Goal: Task Accomplishment & Management: Complete application form

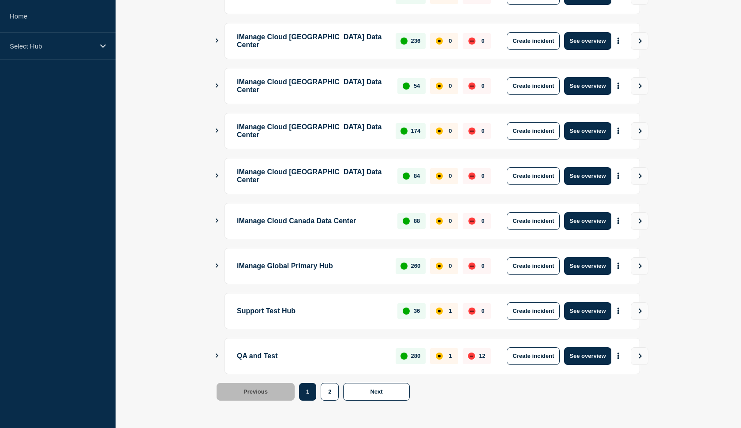
scroll to position [198, 0]
click at [591, 312] on button "See overview" at bounding box center [587, 311] width 47 height 18
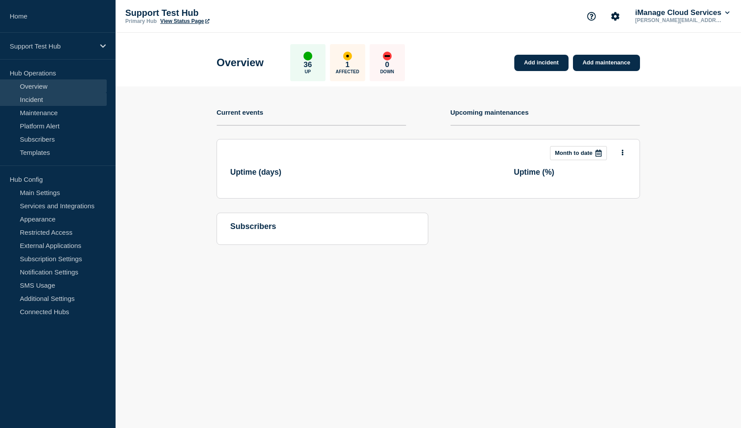
click at [39, 98] on link "Incident" at bounding box center [53, 99] width 107 height 13
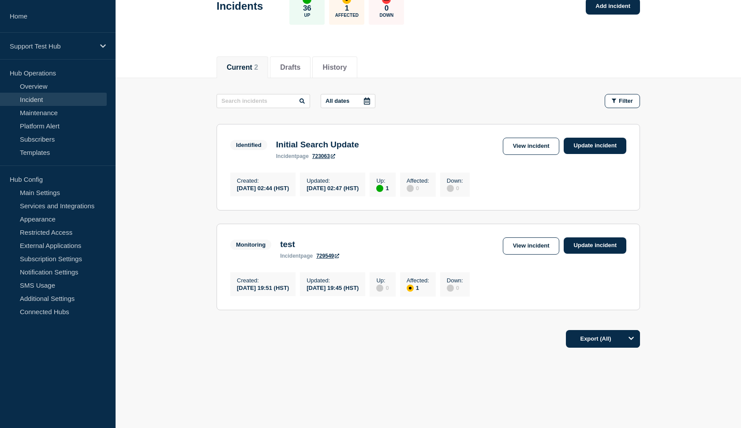
scroll to position [68, 0]
click at [539, 245] on link "View incident" at bounding box center [531, 245] width 57 height 17
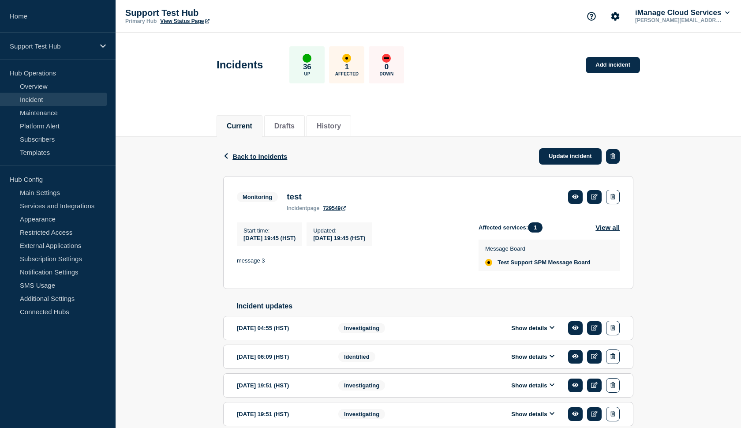
click at [614, 158] on icon "button" at bounding box center [613, 156] width 5 height 6
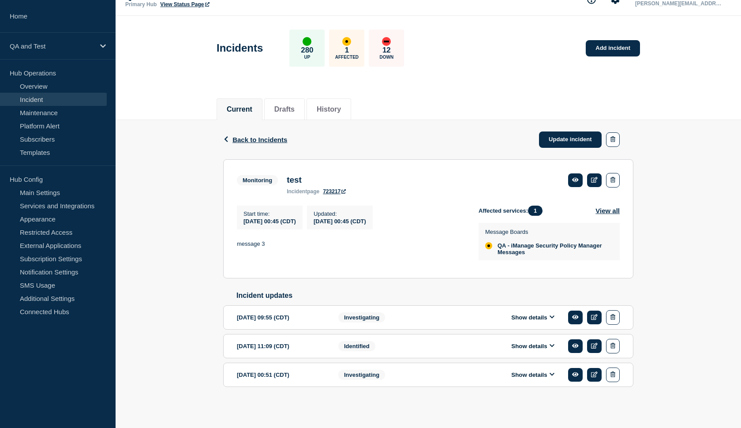
scroll to position [32, 0]
click at [322, 121] on div "Back Back to Incidents Update incident" at bounding box center [428, 139] width 410 height 39
click at [529, 374] on button "Show details" at bounding box center [533, 375] width 49 height 8
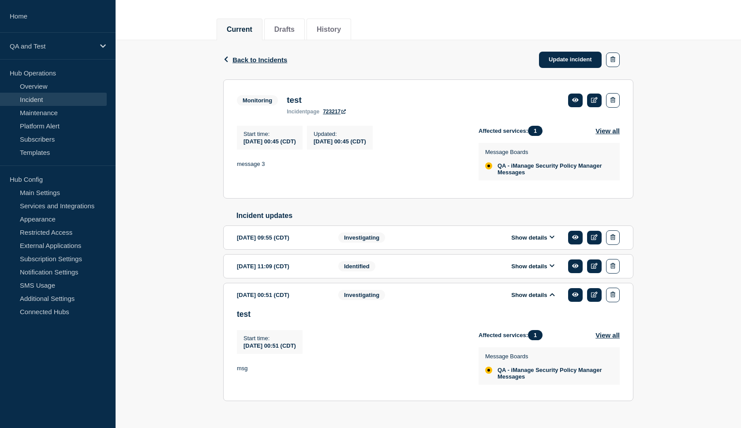
scroll to position [97, 0]
click at [531, 270] on button "Show details" at bounding box center [533, 267] width 49 height 8
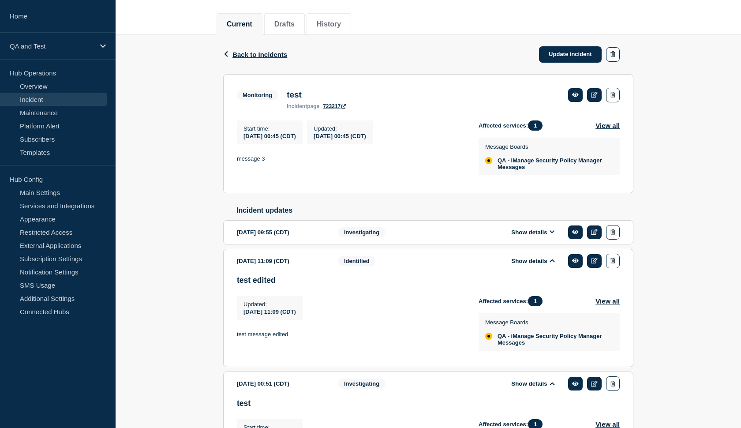
scroll to position [102, 0]
click at [526, 236] on button "Show details" at bounding box center [533, 232] width 49 height 8
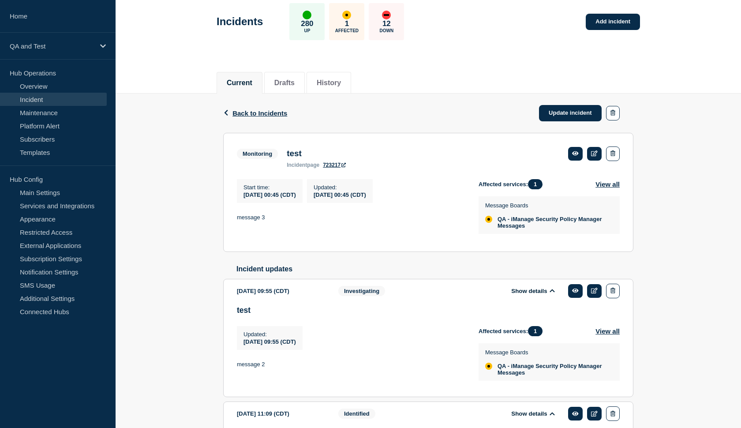
scroll to position [0, 0]
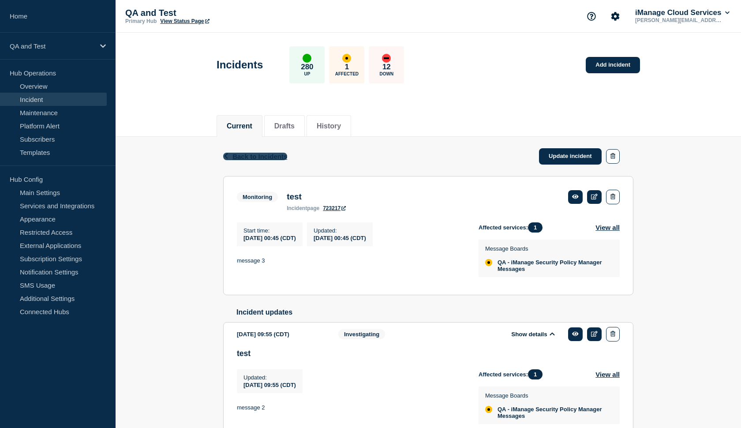
click at [267, 157] on span "Back to Incidents" at bounding box center [260, 157] width 55 height 8
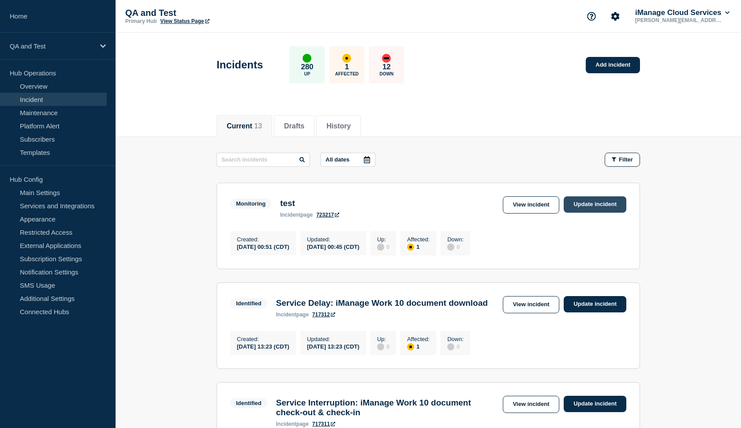
click at [590, 203] on link "Update incident" at bounding box center [595, 204] width 63 height 16
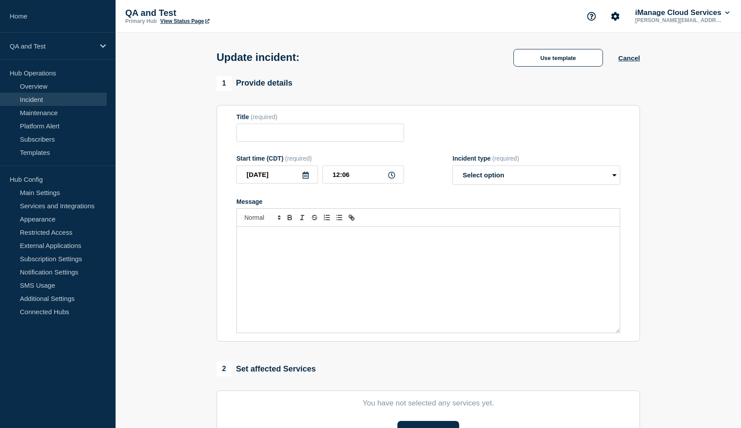
type input "test"
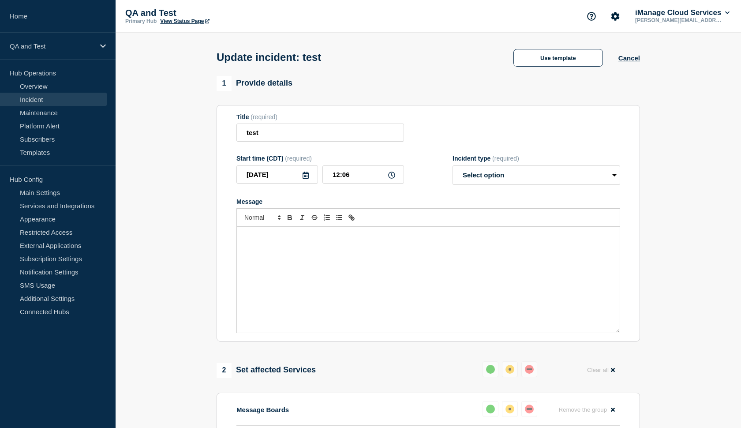
click at [284, 240] on p "Message" at bounding box center [429, 236] width 370 height 8
select select "investigating"
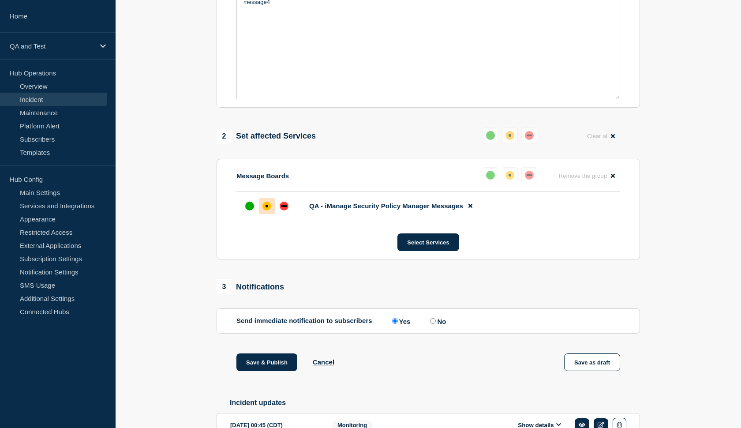
scroll to position [349, 0]
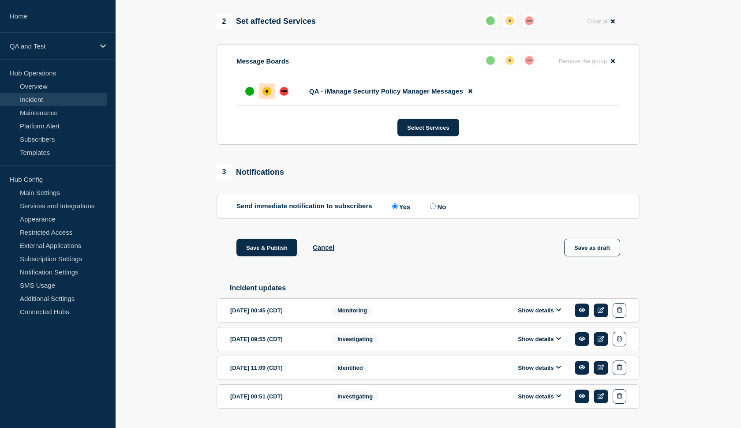
click at [430, 209] on input "No" at bounding box center [433, 206] width 6 height 6
radio input "true"
radio input "false"
click at [263, 256] on button "Save & Publish" at bounding box center [267, 248] width 61 height 18
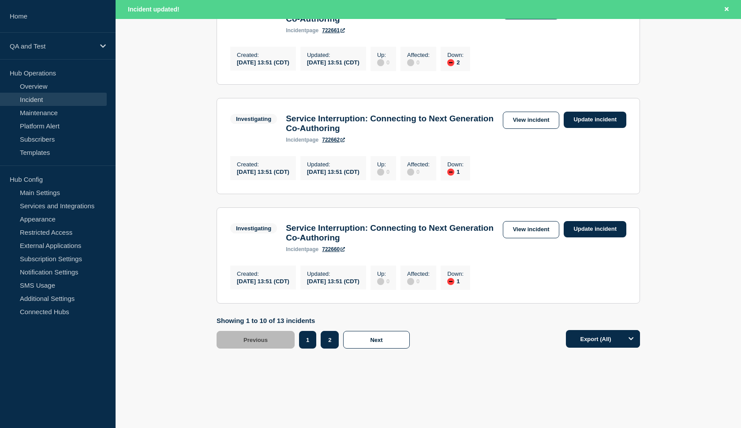
scroll to position [1046, 0]
click at [323, 337] on button "2" at bounding box center [330, 340] width 18 height 18
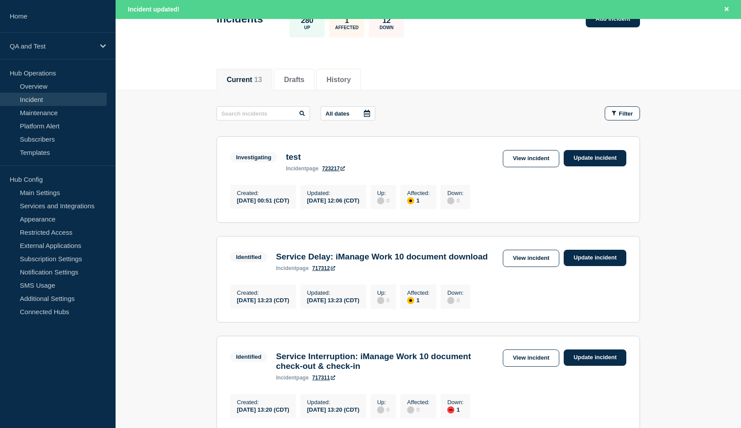
scroll to position [62, 0]
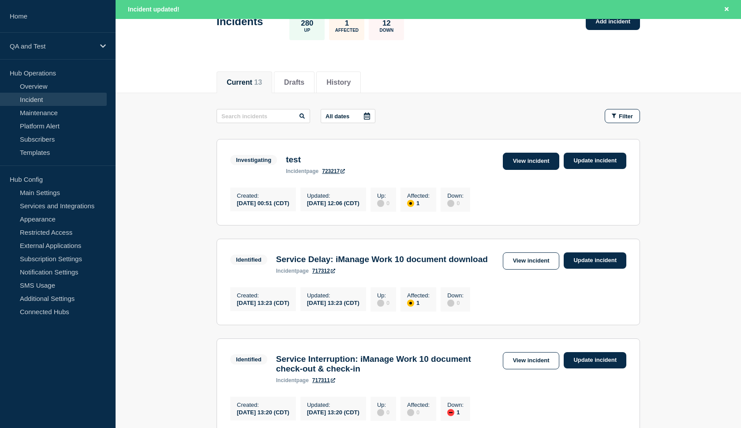
click at [519, 163] on link "View incident" at bounding box center [531, 161] width 57 height 17
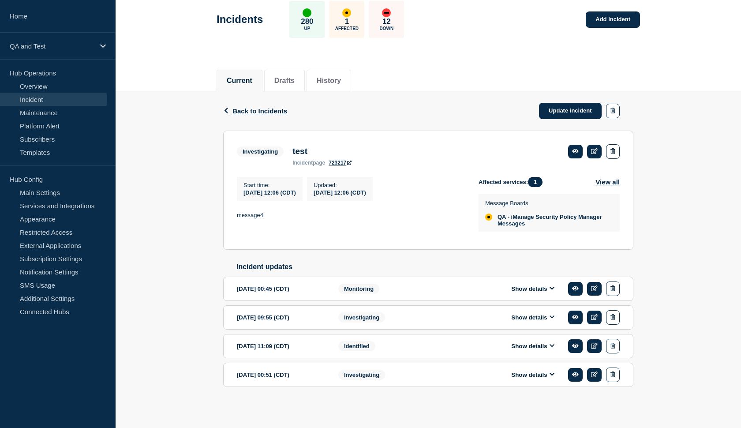
scroll to position [62, 0]
click at [555, 103] on link "Update incident" at bounding box center [570, 111] width 63 height 16
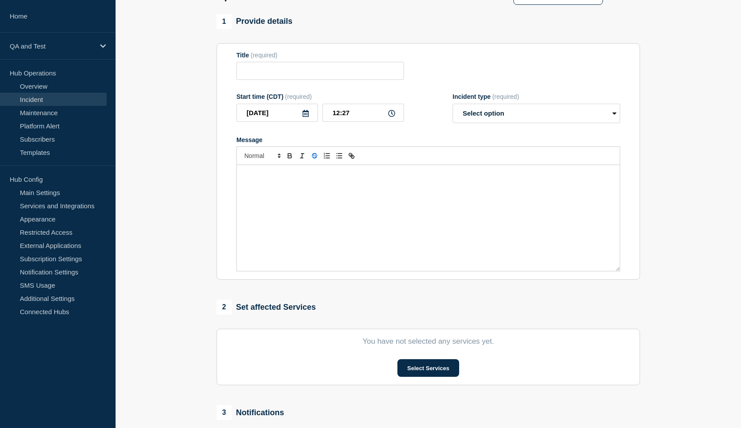
type input "test"
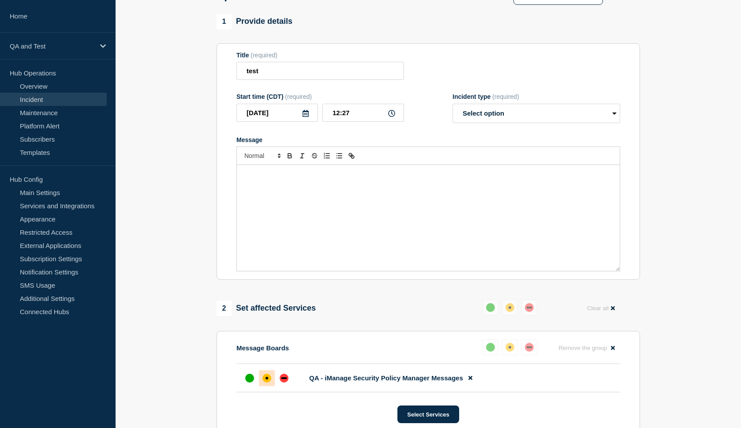
click at [270, 192] on div "Message" at bounding box center [428, 218] width 383 height 106
select select "identified"
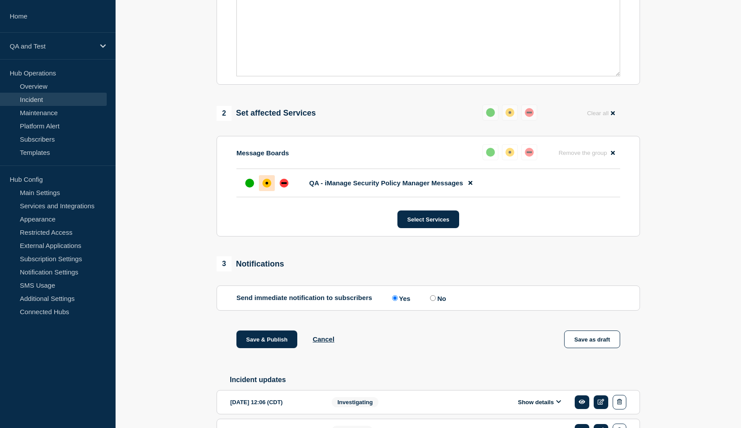
scroll to position [278, 0]
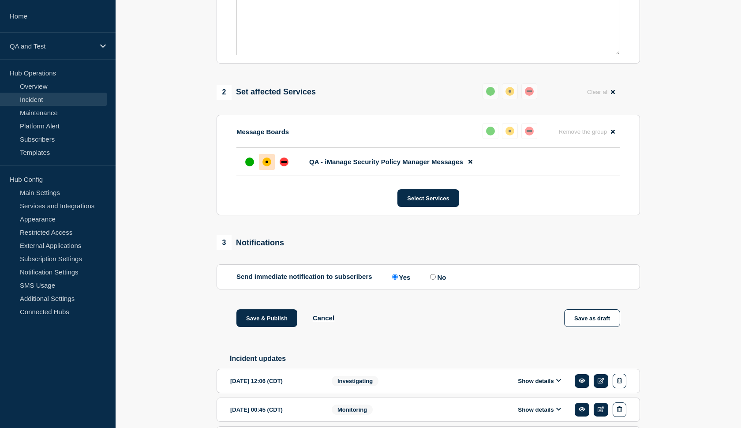
click at [430, 280] on input "No" at bounding box center [433, 277] width 6 height 6
radio input "true"
radio input "false"
click at [274, 324] on button "Save & Publish" at bounding box center [267, 318] width 61 height 18
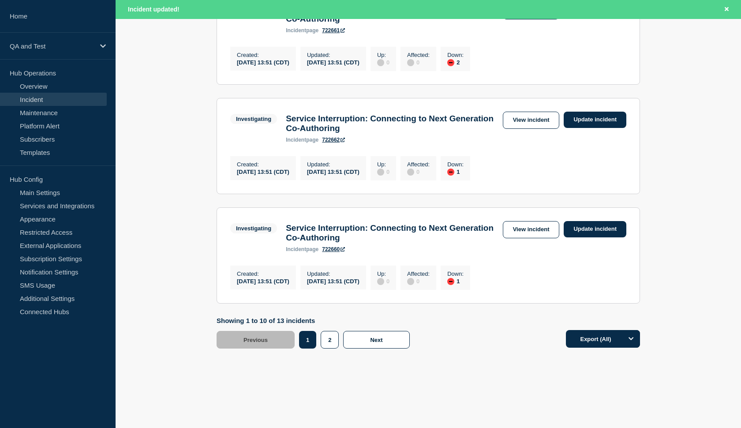
scroll to position [1046, 0]
click at [327, 332] on button "2" at bounding box center [330, 340] width 18 height 18
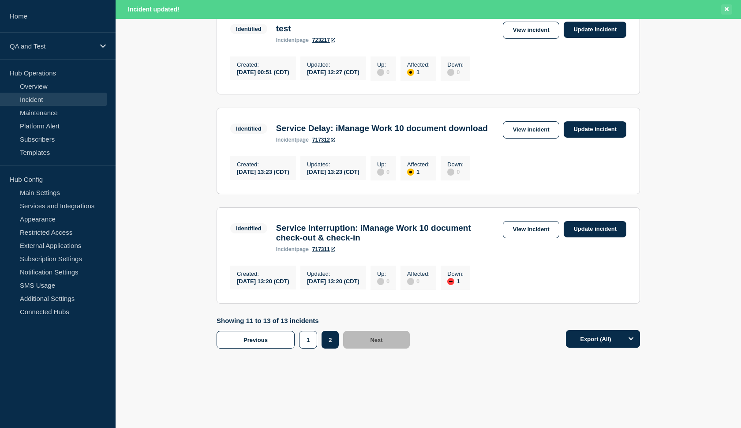
click at [726, 11] on icon "Close banner" at bounding box center [727, 9] width 4 height 6
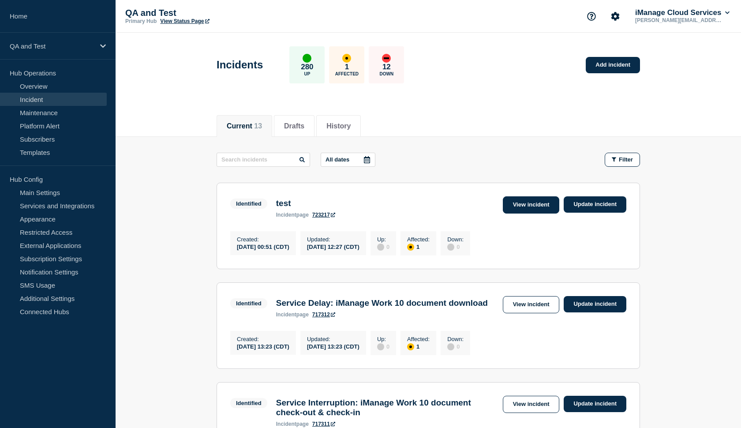
scroll to position [0, 0]
click at [520, 208] on link "View incident" at bounding box center [531, 204] width 57 height 17
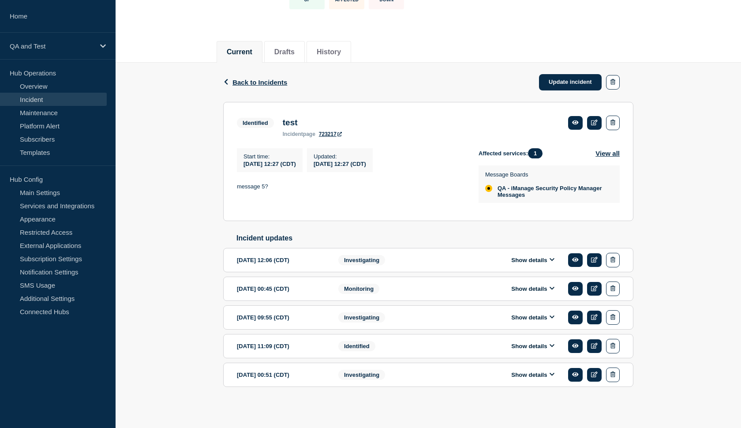
scroll to position [92, 0]
click at [611, 257] on icon "button" at bounding box center [613, 260] width 5 height 6
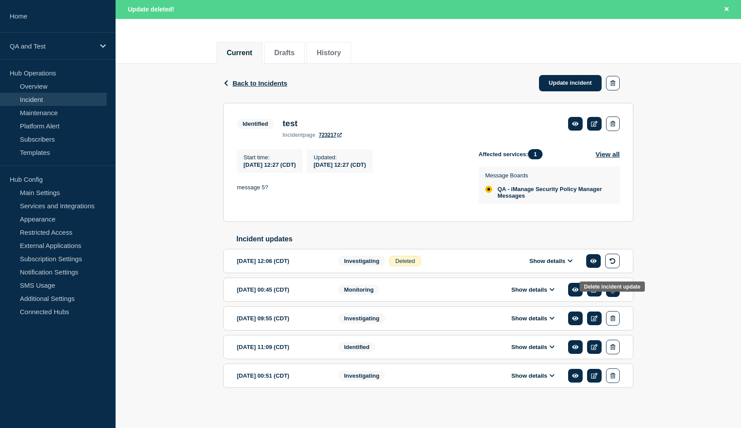
click at [613, 297] on button "button" at bounding box center [613, 289] width 14 height 15
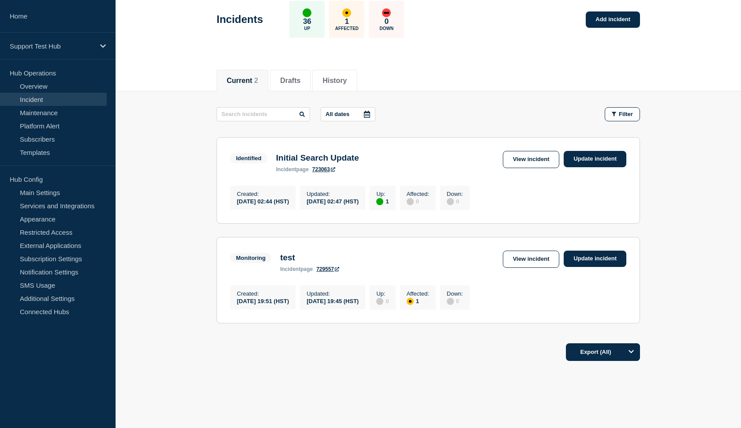
scroll to position [59, 0]
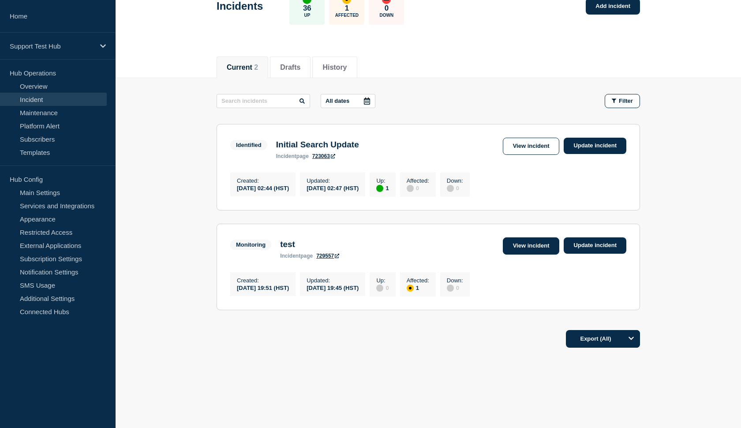
click at [536, 252] on link "View incident" at bounding box center [531, 245] width 57 height 17
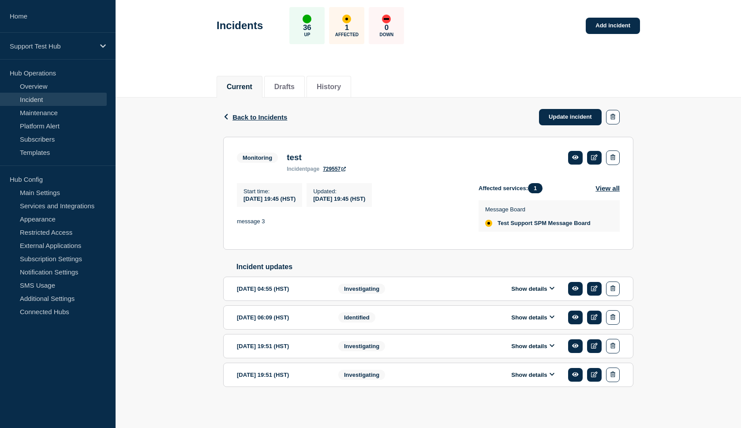
scroll to position [54, 0]
click at [549, 346] on button "Show details" at bounding box center [533, 346] width 49 height 8
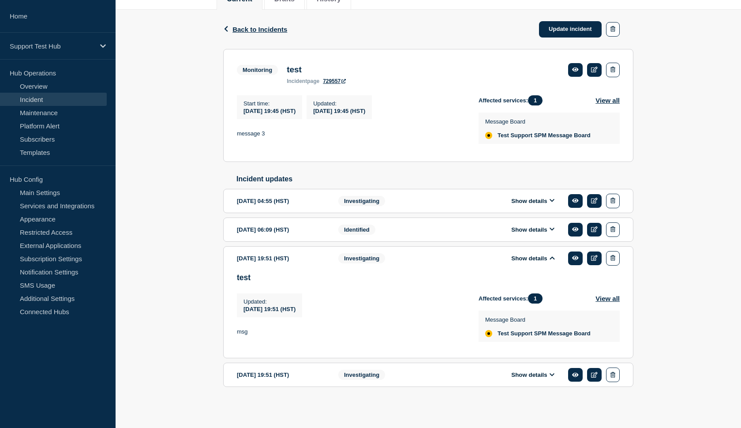
click at [528, 373] on button "Show details" at bounding box center [533, 375] width 49 height 8
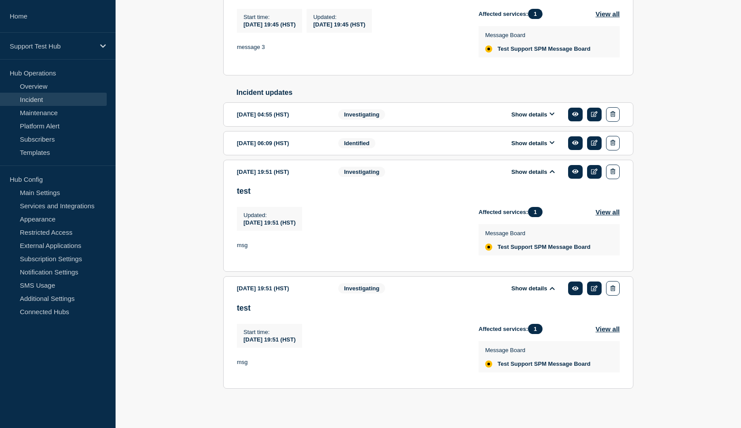
scroll to position [209, 0]
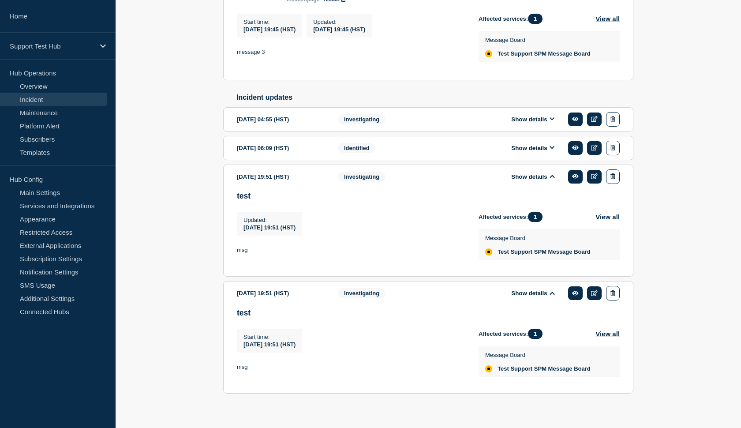
click at [529, 152] on button "Show details" at bounding box center [533, 148] width 49 height 8
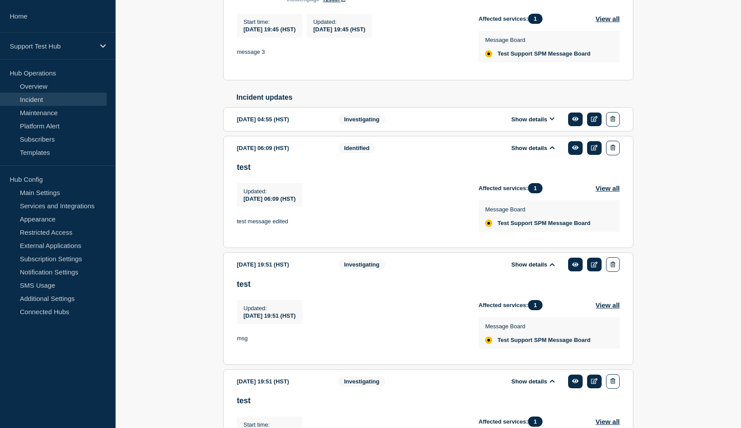
click at [447, 127] on div "2025-10-03 04:55 (HST) Show details Investigating" at bounding box center [428, 119] width 383 height 15
click at [520, 123] on button "Show details" at bounding box center [533, 120] width 49 height 8
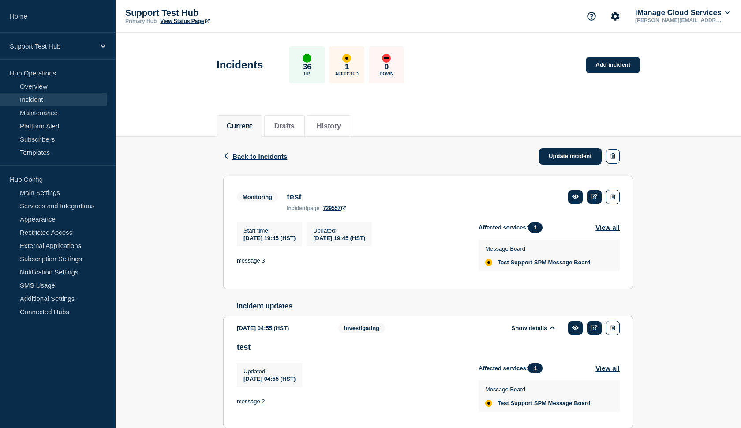
scroll to position [0, 0]
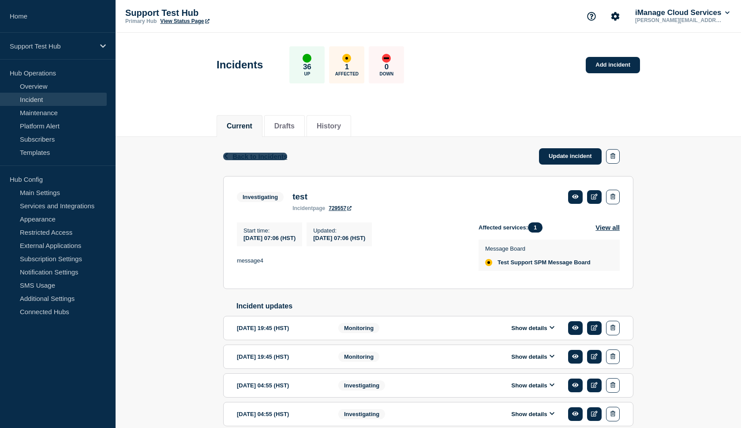
click at [262, 157] on span "Back to Incidents" at bounding box center [260, 157] width 55 height 8
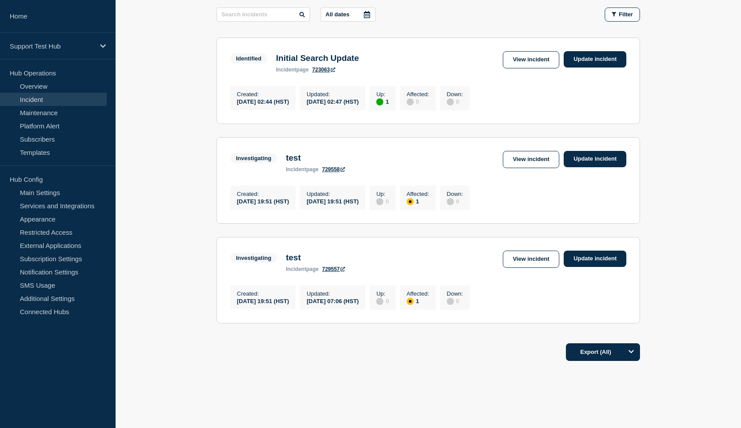
scroll to position [150, 0]
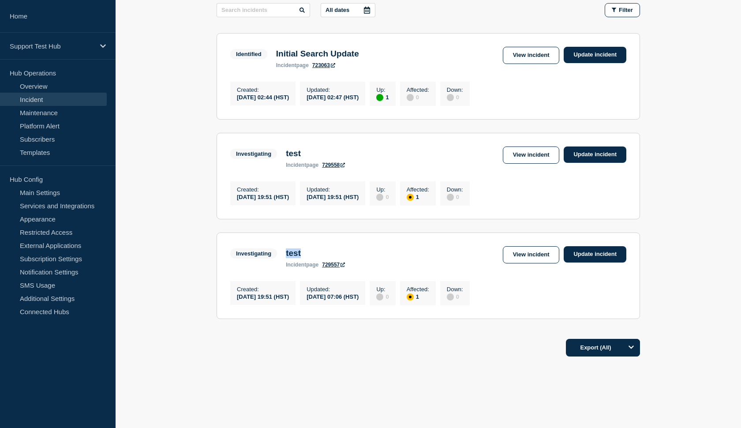
drag, startPoint x: 303, startPoint y: 263, endPoint x: 284, endPoint y: 266, distance: 18.8
click at [284, 266] on div "test incident page 729557" at bounding box center [316, 257] width 68 height 19
drag, startPoint x: 286, startPoint y: 274, endPoint x: 321, endPoint y: 279, distance: 35.1
click at [321, 268] on div "incident page 729557" at bounding box center [315, 265] width 59 height 6
click at [309, 258] on h3 "test" at bounding box center [315, 253] width 59 height 10
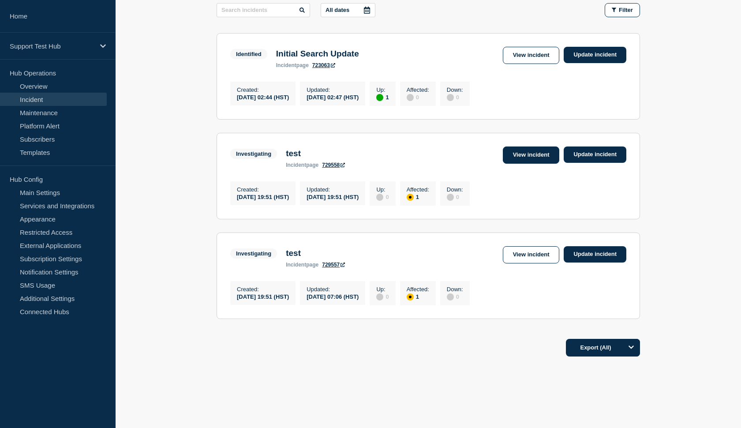
click at [534, 162] on link "View incident" at bounding box center [531, 155] width 57 height 17
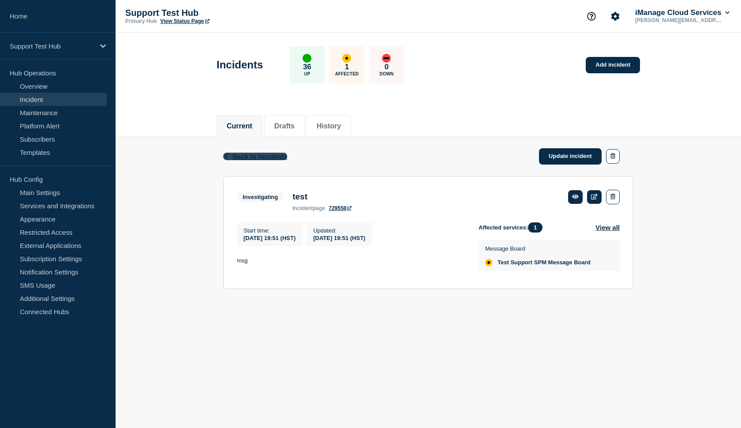
click at [249, 159] on span "Back to Incidents" at bounding box center [260, 157] width 55 height 8
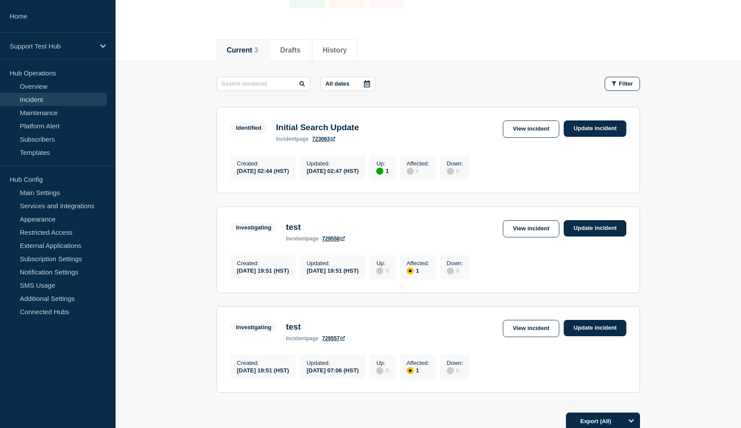
scroll to position [157, 0]
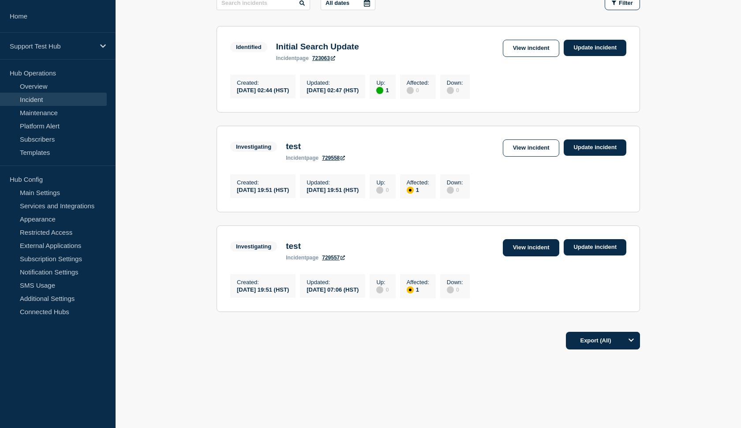
click at [515, 249] on link "View incident" at bounding box center [531, 247] width 57 height 17
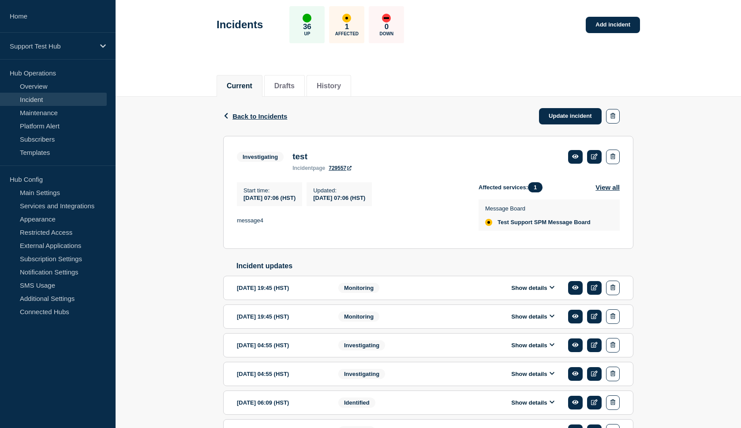
scroll to position [37, 0]
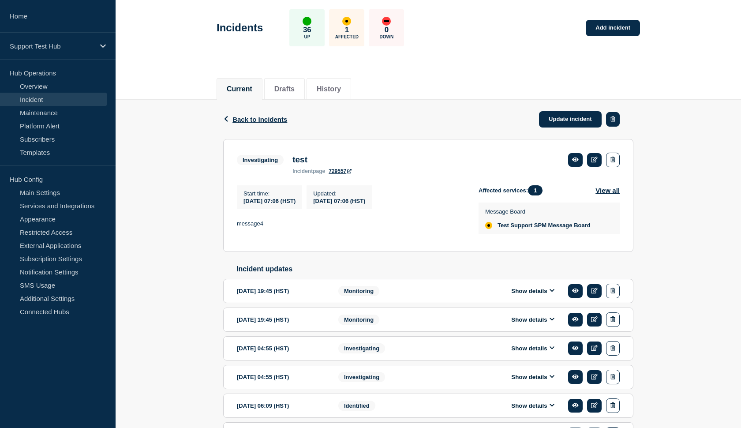
click at [612, 117] on icon "button" at bounding box center [613, 119] width 5 height 6
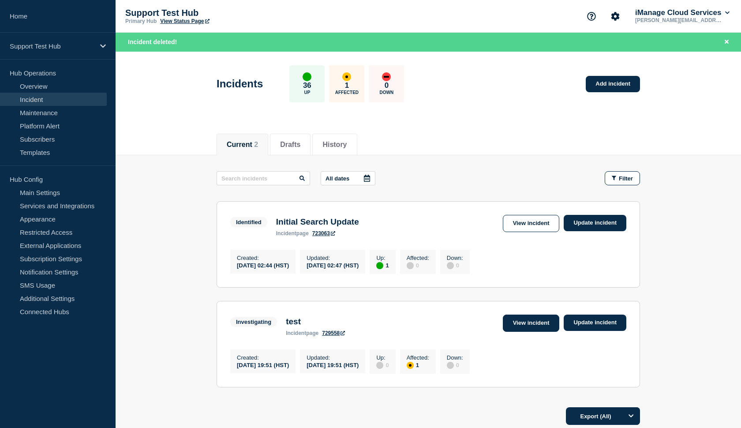
click at [535, 328] on link "View incident" at bounding box center [531, 323] width 57 height 17
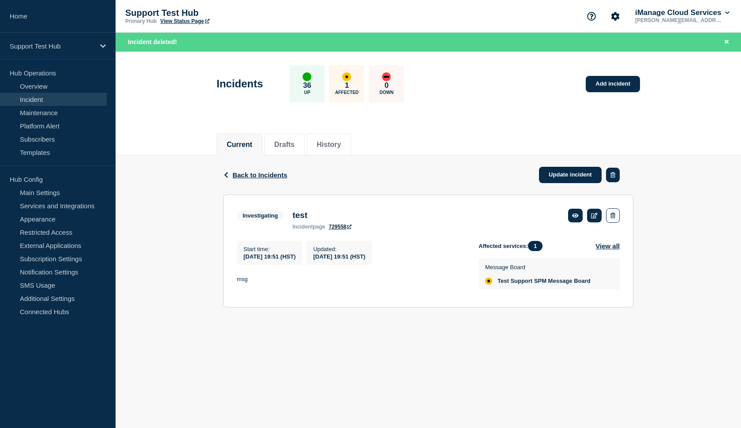
click at [613, 174] on icon "button" at bounding box center [613, 175] width 5 height 6
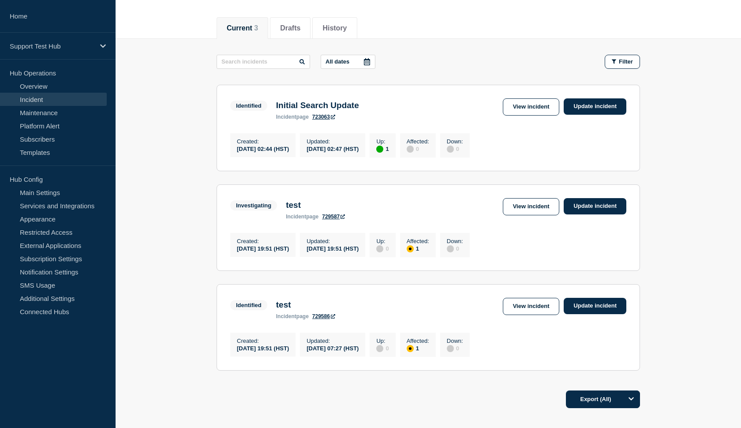
scroll to position [99, 0]
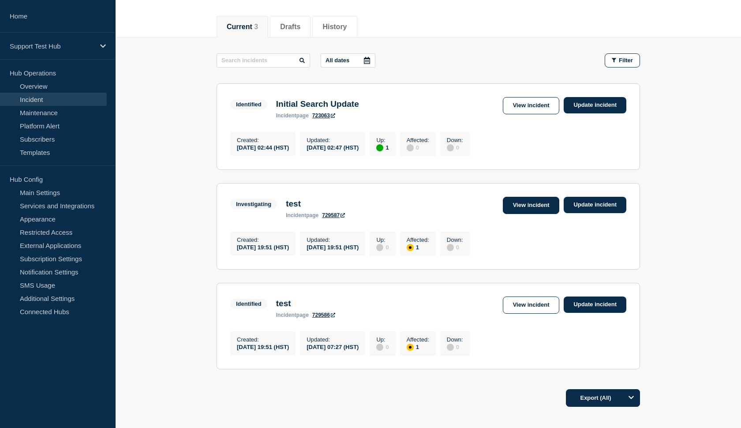
click at [532, 211] on link "View incident" at bounding box center [531, 205] width 57 height 17
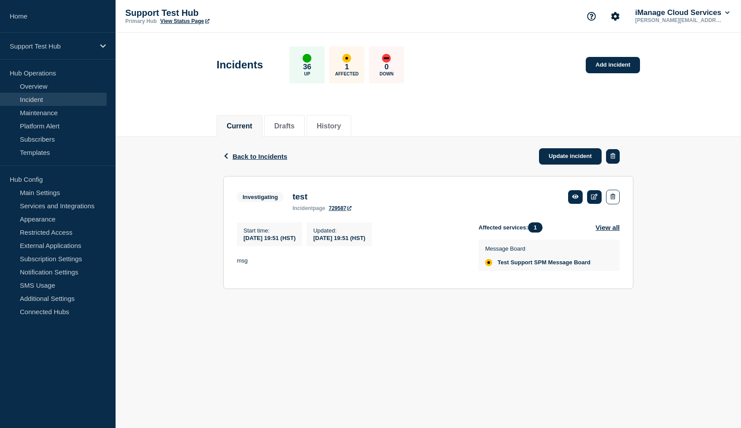
click at [614, 159] on icon "button" at bounding box center [613, 156] width 5 height 6
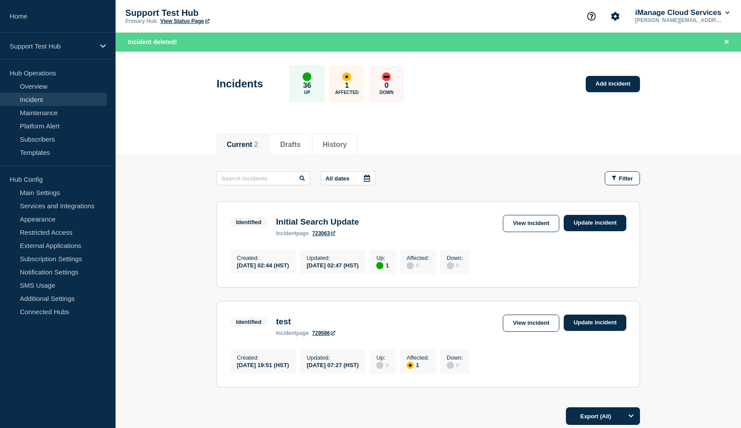
scroll to position [28, 0]
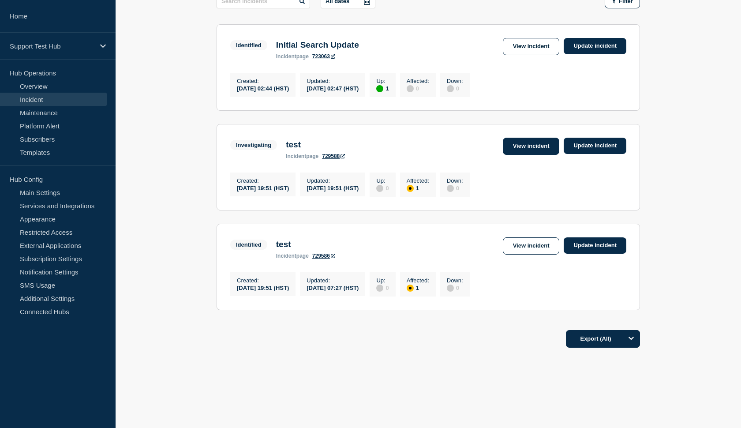
scroll to position [173, 0]
click at [528, 138] on link "View incident" at bounding box center [531, 146] width 57 height 17
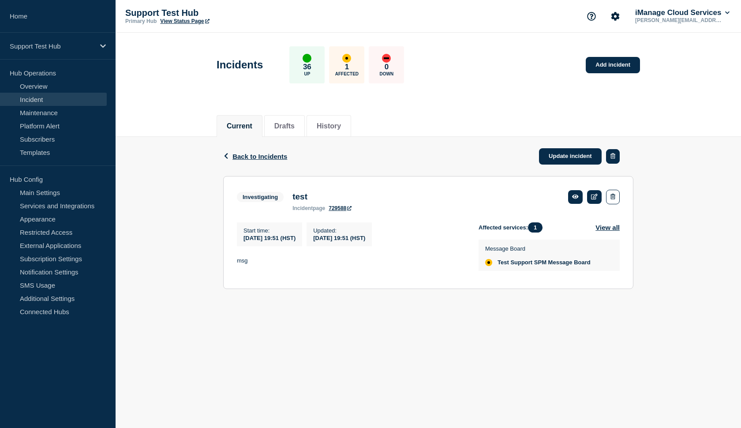
click at [608, 158] on button "button" at bounding box center [613, 156] width 14 height 15
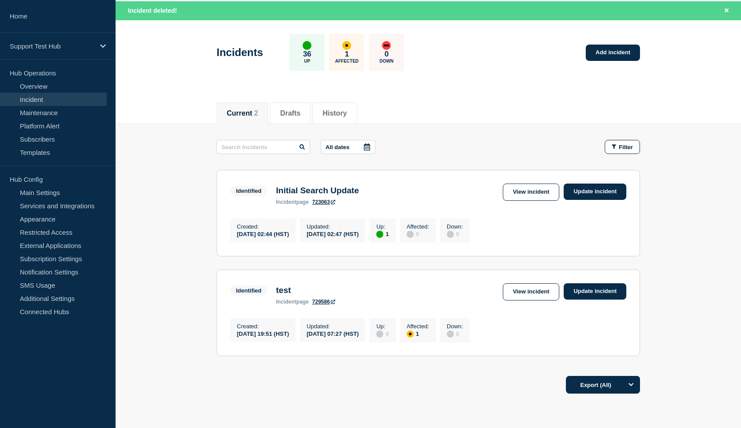
scroll to position [32, 0]
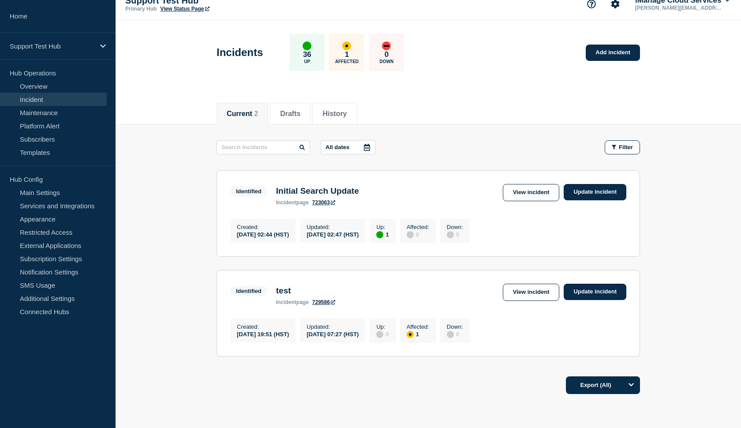
scroll to position [13, 0]
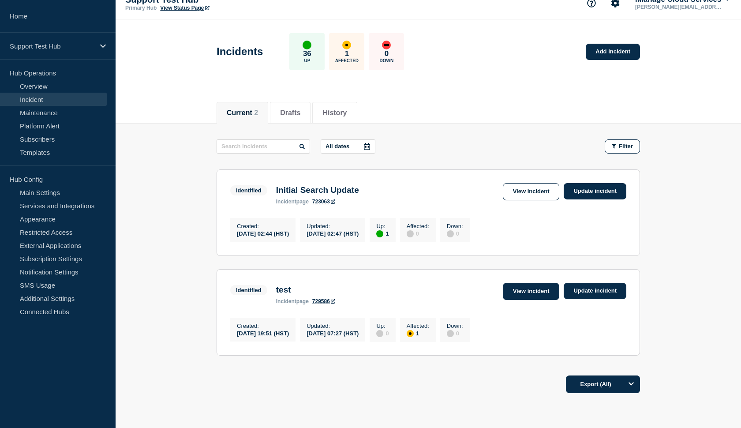
click at [533, 295] on link "View incident" at bounding box center [531, 291] width 57 height 17
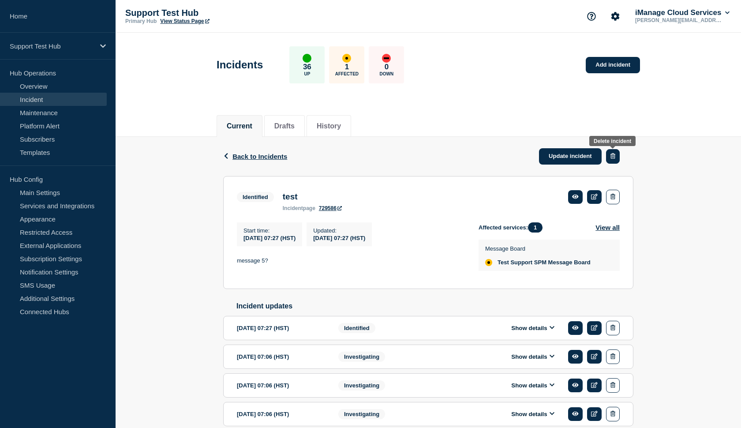
click at [613, 159] on icon "button" at bounding box center [613, 156] width 5 height 6
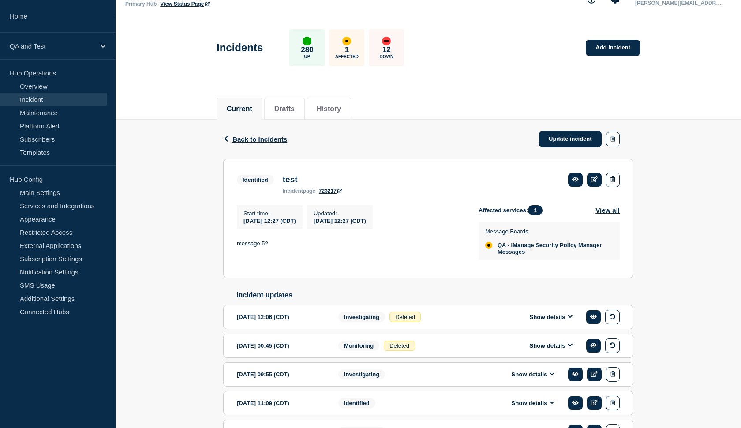
scroll to position [2, 0]
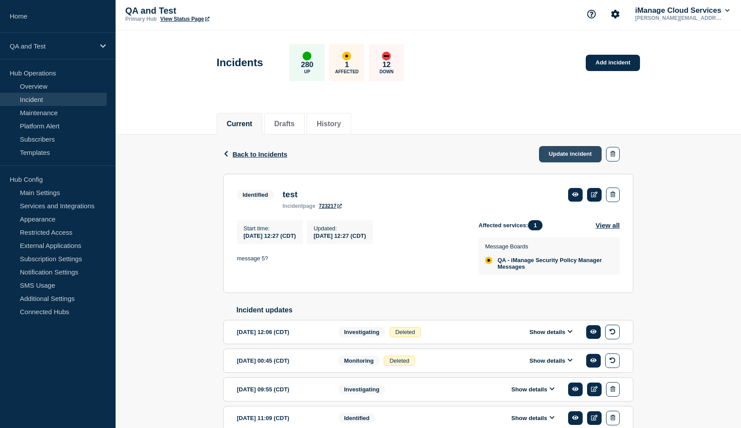
click at [546, 158] on link "Update incident" at bounding box center [570, 154] width 63 height 16
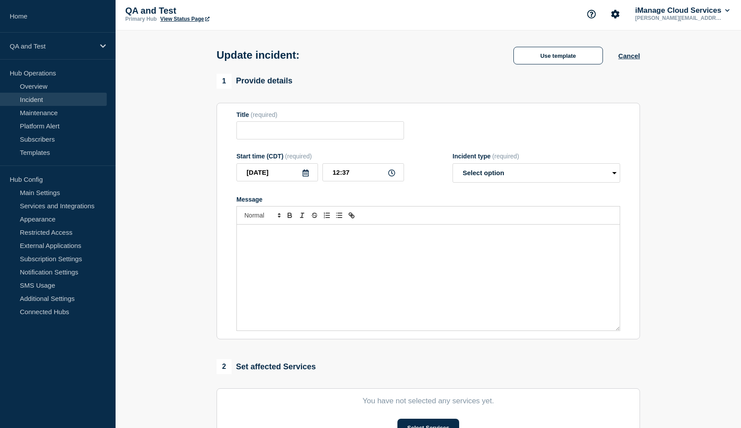
type input "test"
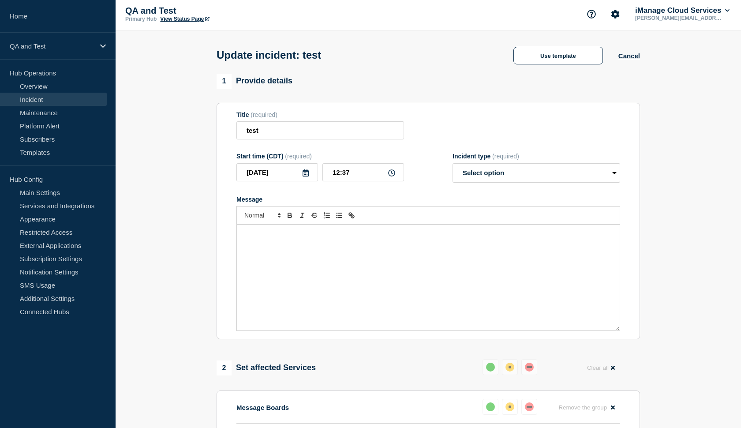
click at [259, 253] on div "Message" at bounding box center [428, 278] width 383 height 106
select select "monitoring"
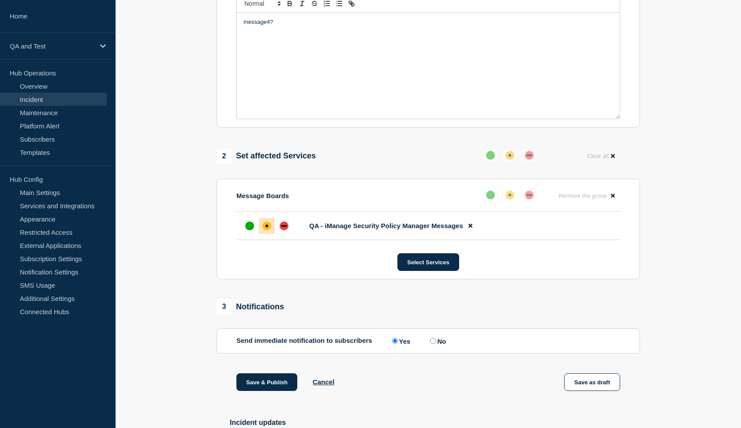
scroll to position [244, 0]
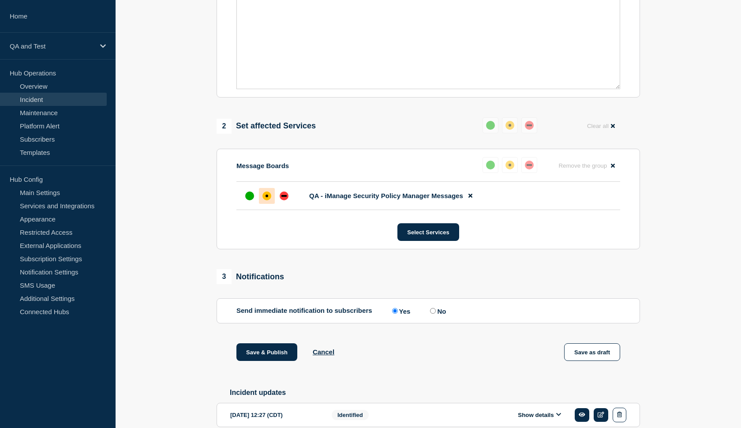
click at [432, 315] on label "No" at bounding box center [437, 311] width 18 height 8
click at [432, 314] on input "No" at bounding box center [433, 311] width 6 height 6
radio input "true"
radio input "false"
click at [264, 360] on button "Save & Publish" at bounding box center [267, 352] width 61 height 18
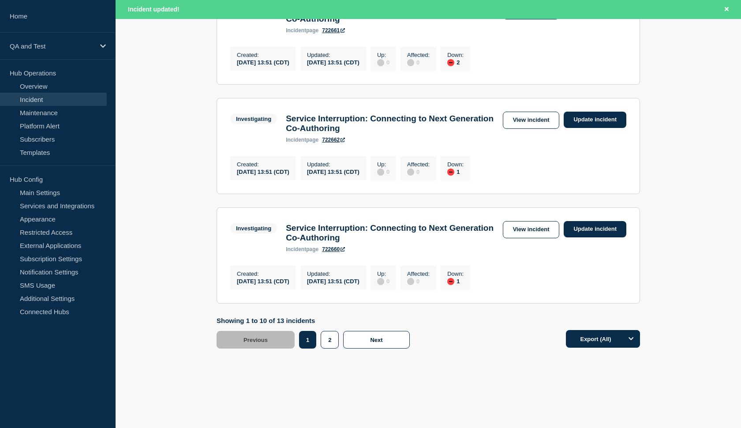
scroll to position [1046, 0]
click at [328, 338] on button "2" at bounding box center [330, 340] width 18 height 18
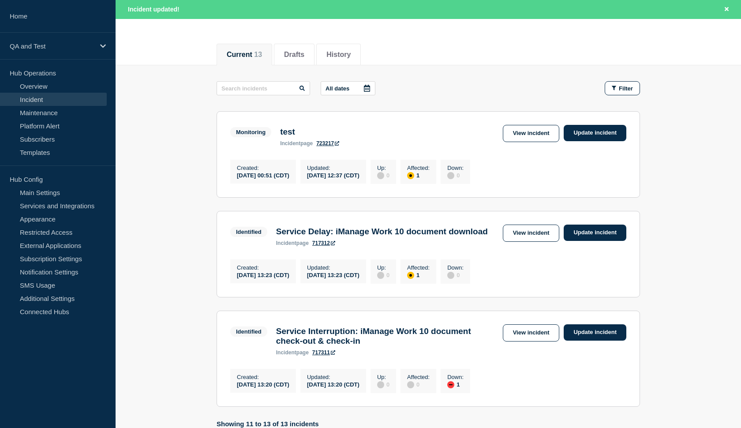
scroll to position [85, 0]
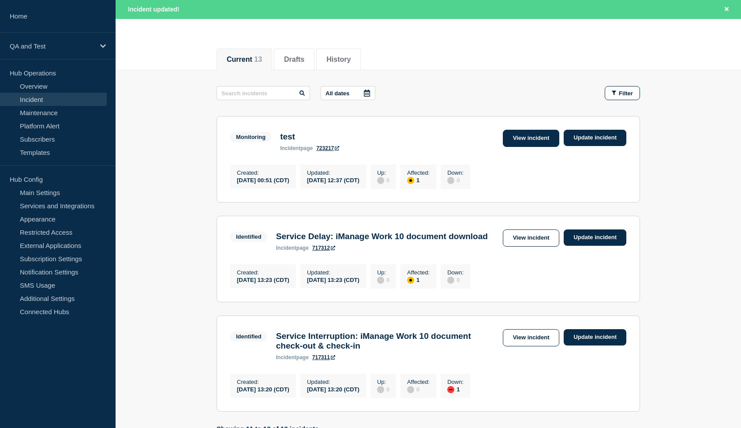
click at [510, 140] on link "View incident" at bounding box center [531, 138] width 57 height 17
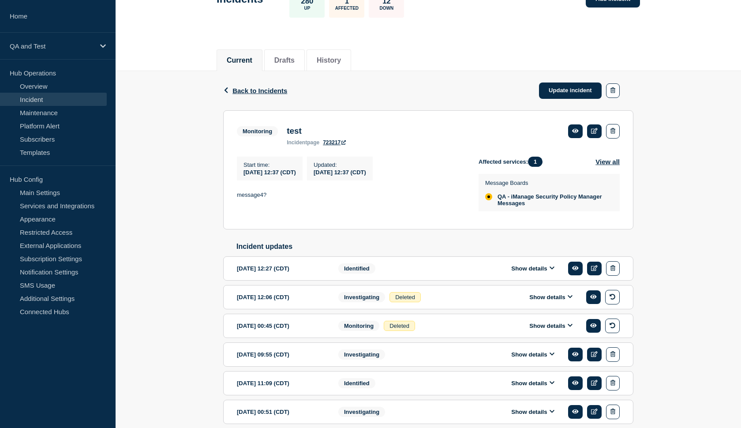
scroll to position [66, 0]
click at [553, 92] on link "Update incident" at bounding box center [570, 91] width 63 height 16
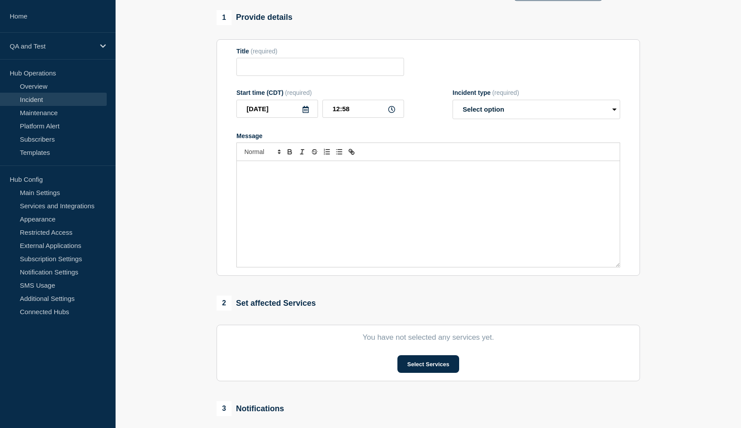
type input "test"
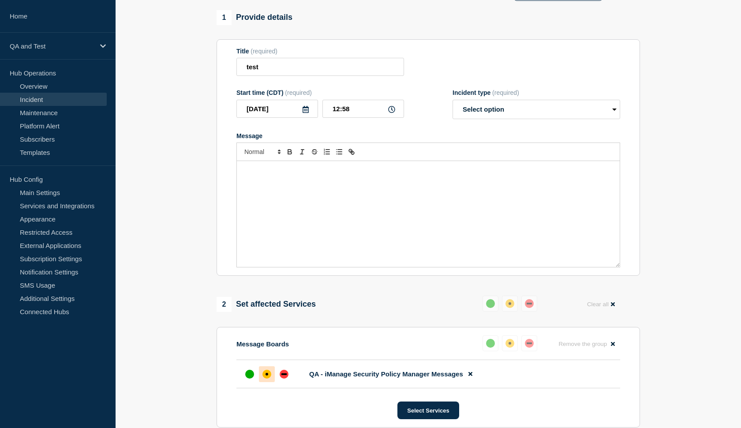
click at [308, 184] on div "Message" at bounding box center [428, 214] width 383 height 106
click at [451, 116] on div "Start time (CDT) (required) 2025-10-06 12:58 Incident type (required) Select op…" at bounding box center [429, 104] width 384 height 30
select select "monitoring"
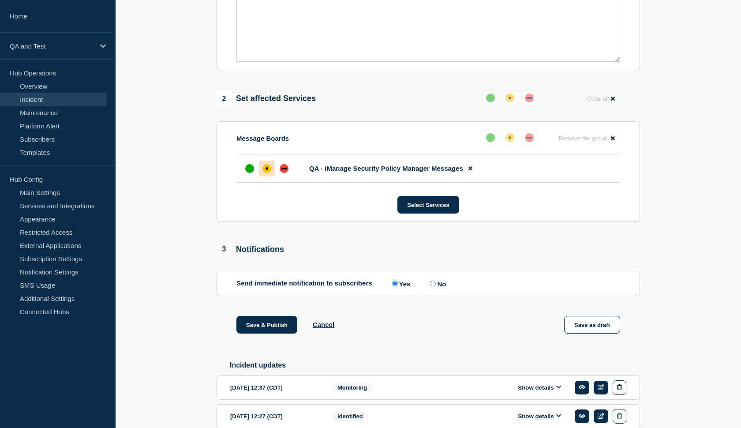
scroll to position [272, 0]
click at [430, 286] on input "No" at bounding box center [433, 283] width 6 height 6
radio input "true"
radio input "false"
click at [267, 331] on button "Save & Publish" at bounding box center [267, 325] width 61 height 18
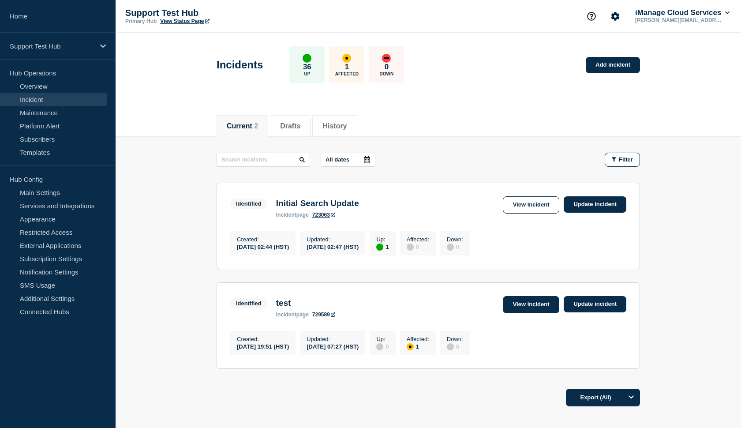
click at [530, 313] on link "View incident" at bounding box center [531, 304] width 57 height 17
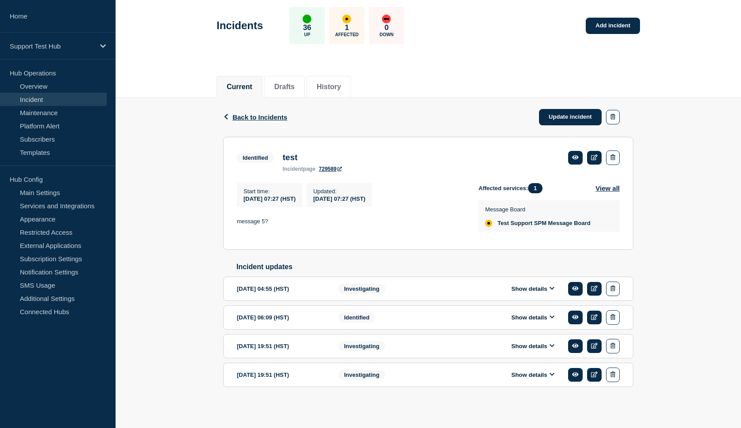
scroll to position [54, 0]
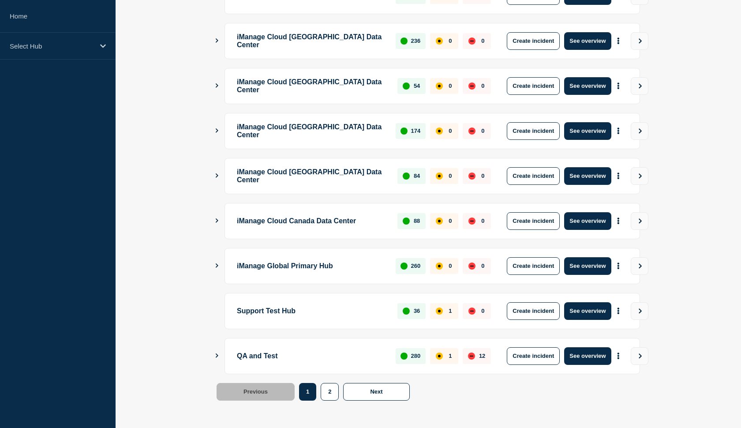
scroll to position [198, 0]
click at [590, 307] on button "See overview" at bounding box center [587, 311] width 47 height 18
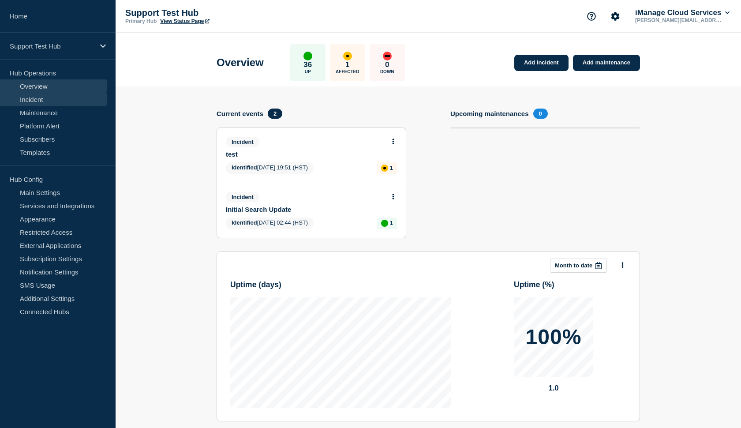
click at [50, 102] on link "Incident" at bounding box center [53, 99] width 107 height 13
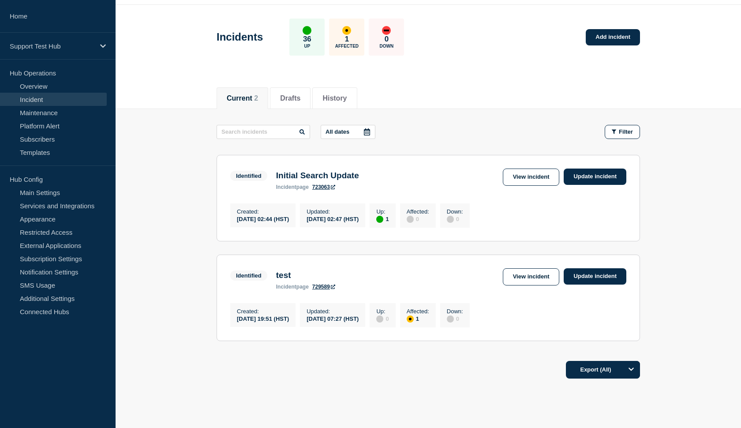
scroll to position [26, 0]
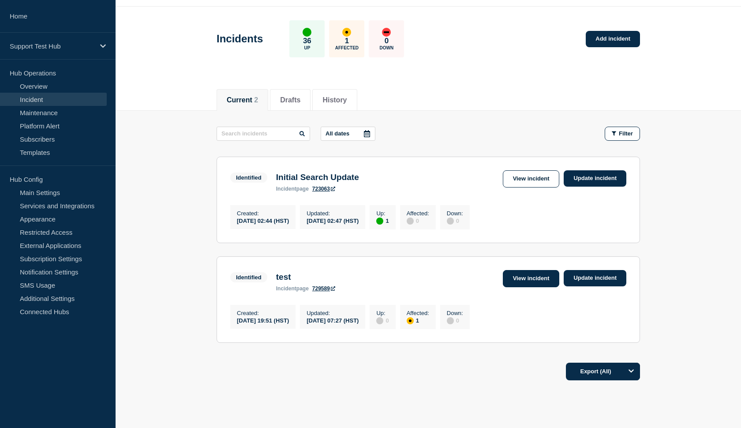
click at [515, 276] on link "View incident" at bounding box center [531, 278] width 57 height 17
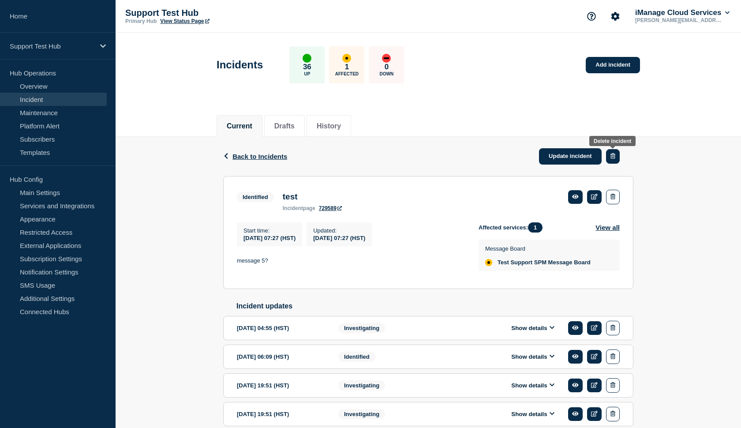
click at [613, 155] on icon "button" at bounding box center [613, 156] width 5 height 6
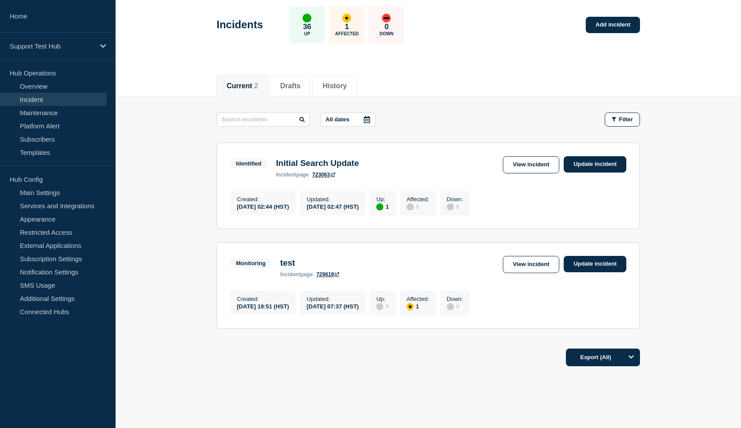
scroll to position [49, 0]
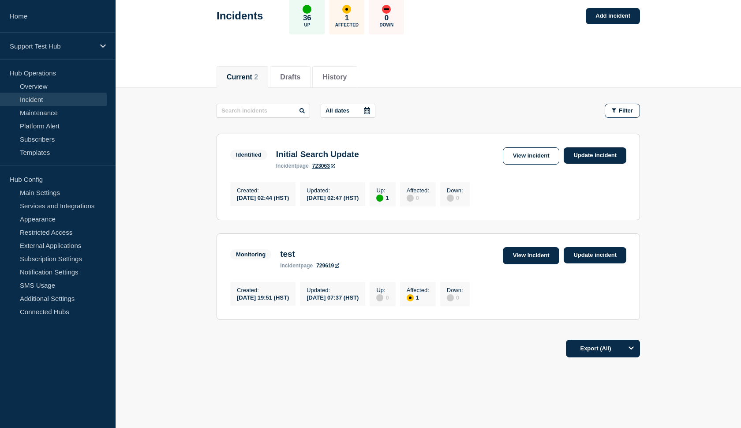
click at [523, 256] on link "View incident" at bounding box center [531, 255] width 57 height 17
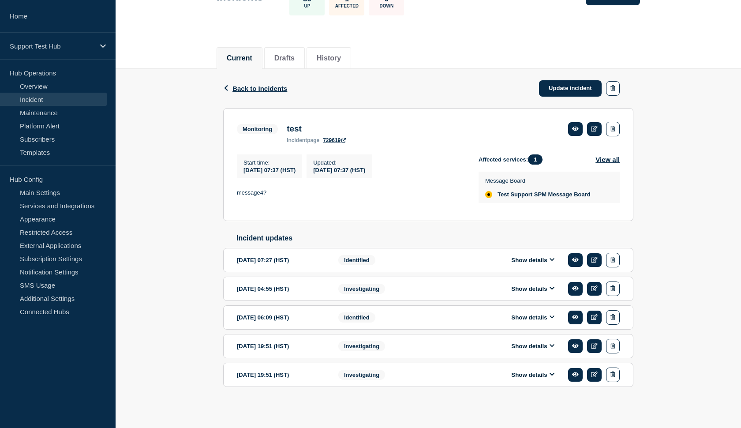
scroll to position [70, 0]
click at [551, 263] on icon at bounding box center [552, 260] width 5 height 6
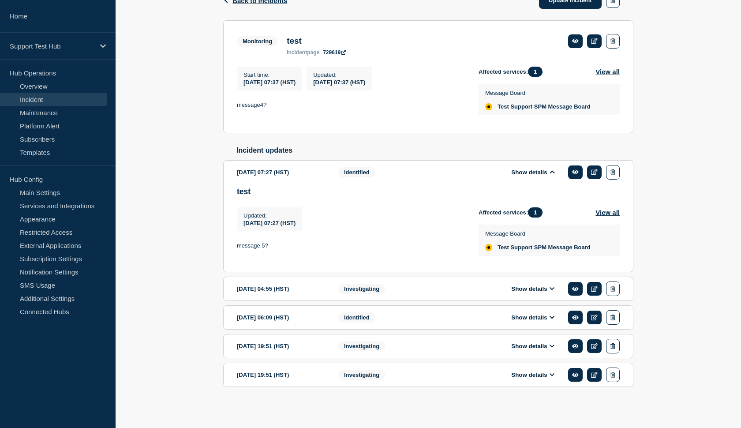
scroll to position [158, 0]
click at [539, 293] on button "Show details" at bounding box center [533, 289] width 49 height 8
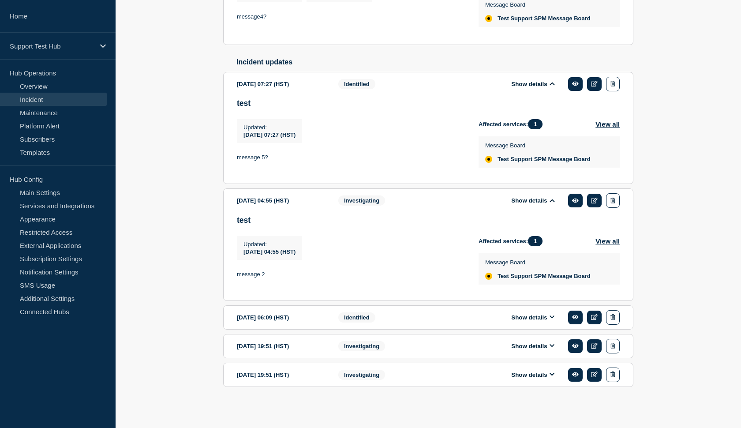
click at [525, 314] on button "Show details" at bounding box center [533, 318] width 49 height 8
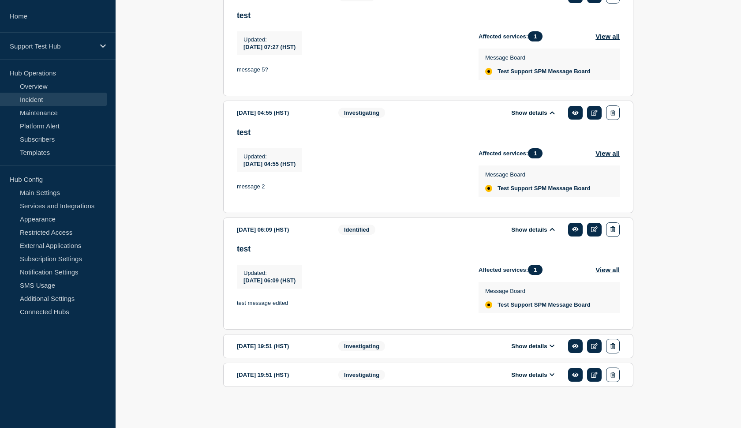
scroll to position [350, 0]
click at [524, 348] on section "2025-09-21 19:51 (HST) Show details Investigating" at bounding box center [428, 346] width 410 height 24
click at [524, 358] on section "2025-09-21 19:51 (HST) Show details Investigating" at bounding box center [428, 346] width 410 height 24
click at [523, 350] on button "Show details" at bounding box center [533, 346] width 49 height 8
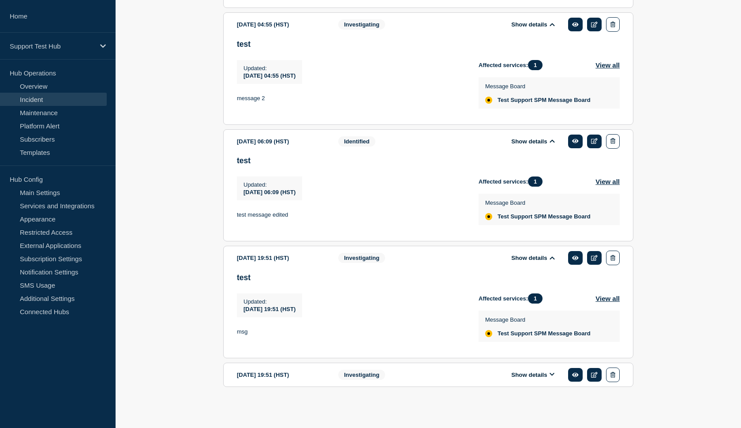
scroll to position [455, 0]
click at [534, 372] on button "Show details" at bounding box center [533, 375] width 49 height 8
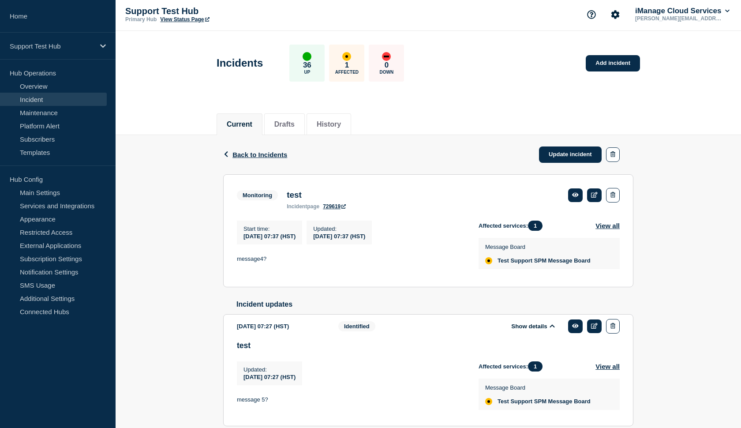
scroll to position [0, 0]
